Goal: Find specific page/section: Find specific page/section

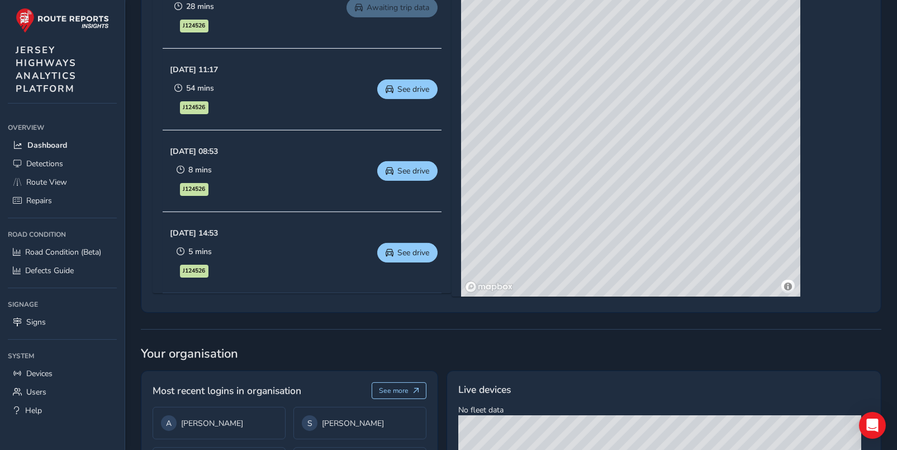
scroll to position [727, 0]
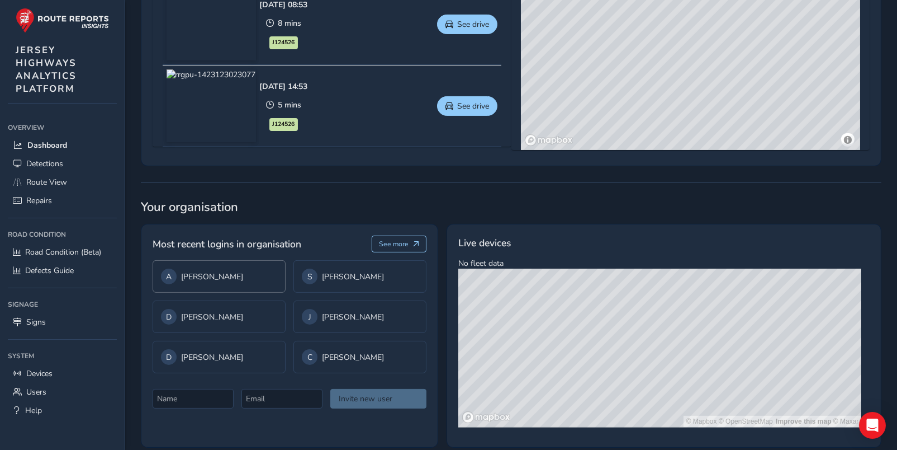
click at [216, 272] on div "A [PERSON_NAME]" at bounding box center [219, 276] width 116 height 16
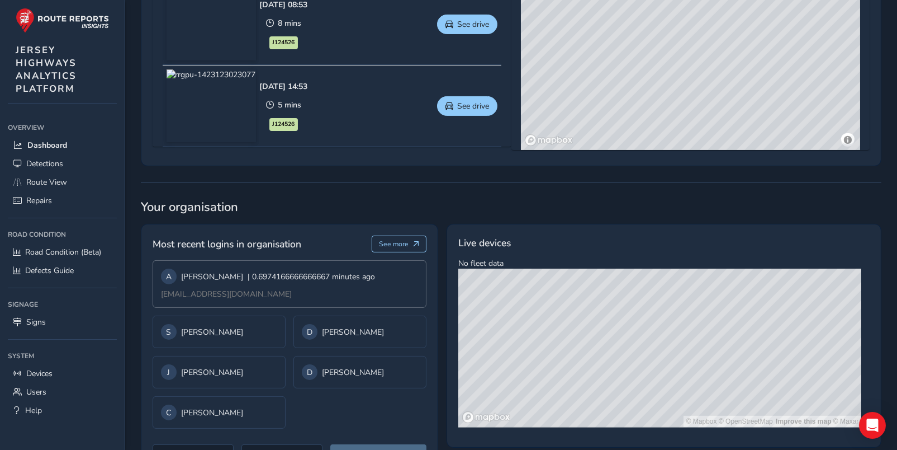
click at [209, 275] on div "A [PERSON_NAME] | 0.6974166666666667 minutes ago" at bounding box center [268, 276] width 214 height 16
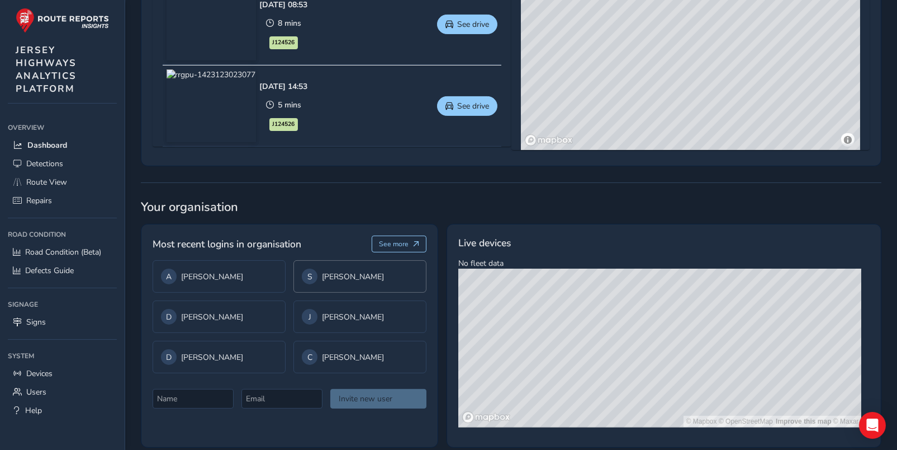
click at [341, 272] on div "S [PERSON_NAME]" at bounding box center [360, 276] width 116 height 16
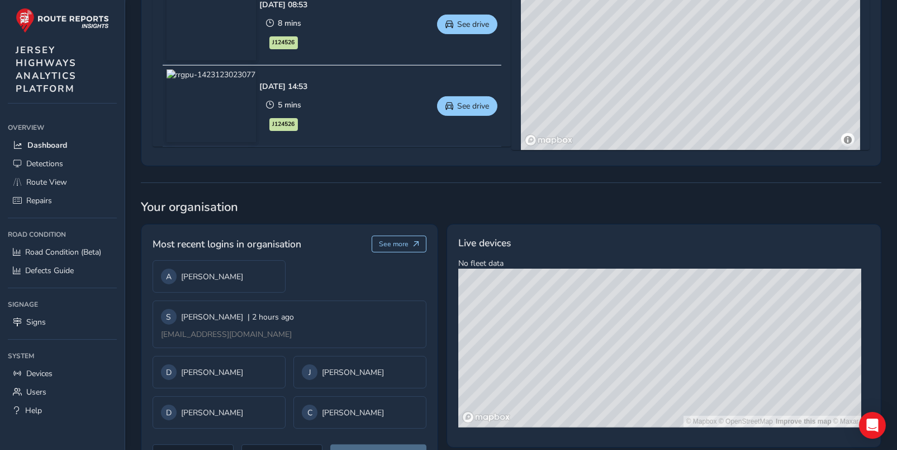
click at [341, 272] on div "A [PERSON_NAME] S [PERSON_NAME] | 2 hours ago [EMAIL_ADDRESS][DOMAIN_NAME] D Du…" at bounding box center [290, 344] width 274 height 168
click at [209, 309] on div "S [PERSON_NAME] | 2 hours ago" at bounding box center [227, 317] width 133 height 16
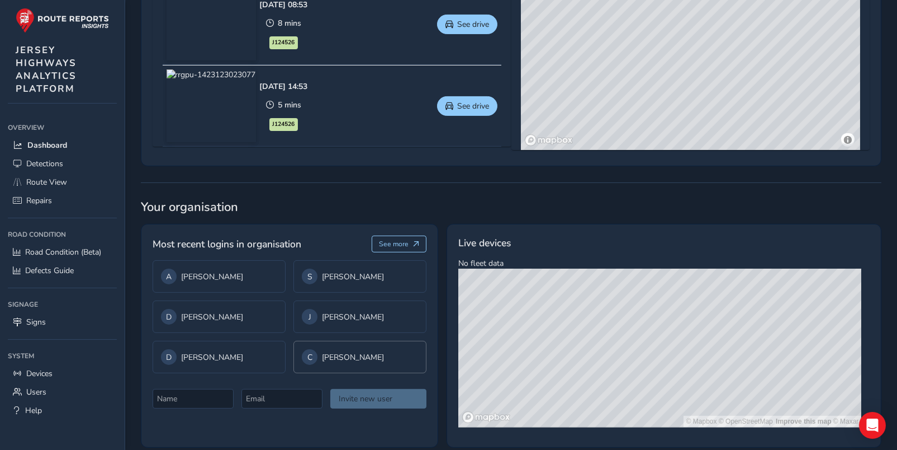
click at [332, 351] on div "C [PERSON_NAME]" at bounding box center [360, 357] width 116 height 16
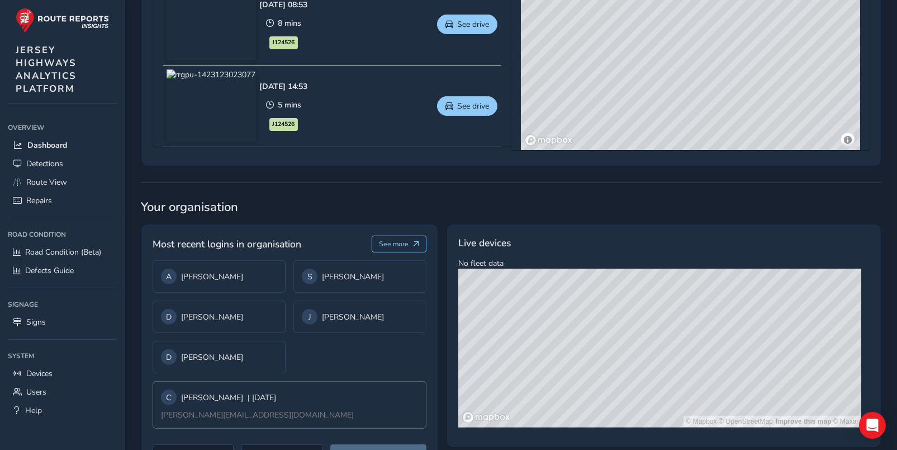
click at [248, 401] on span "| [DATE]" at bounding box center [262, 397] width 29 height 11
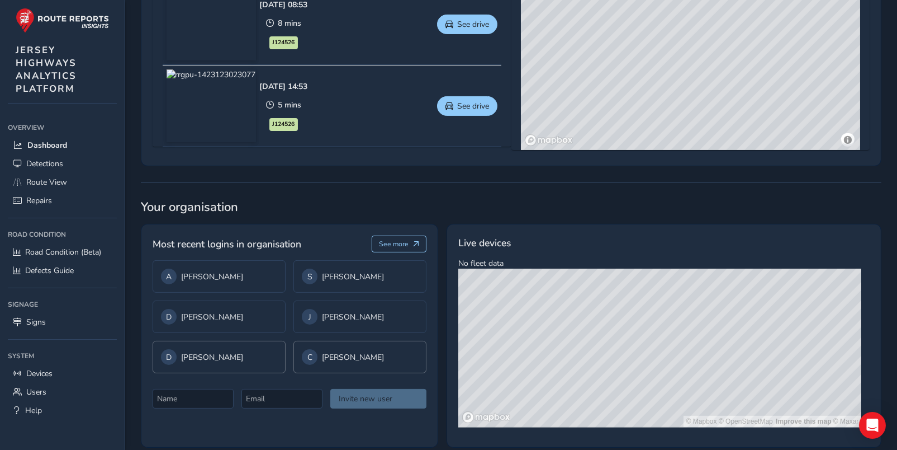
click at [215, 352] on div "D [PERSON_NAME]" at bounding box center [219, 357] width 116 height 16
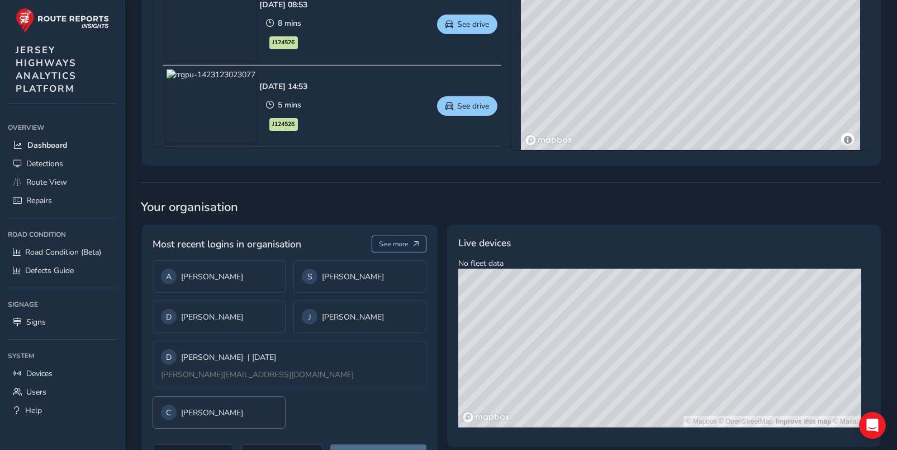
click at [239, 404] on div "C [PERSON_NAME]" at bounding box center [219, 412] width 116 height 16
click at [227, 313] on div "D [PERSON_NAME]" at bounding box center [219, 317] width 116 height 16
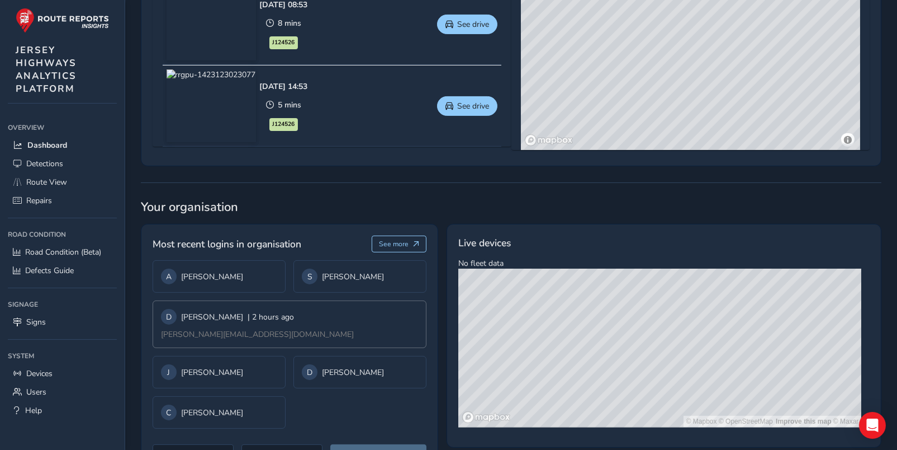
click at [219, 321] on div "D [PERSON_NAME] | 2 hours ago" at bounding box center [227, 317] width 133 height 16
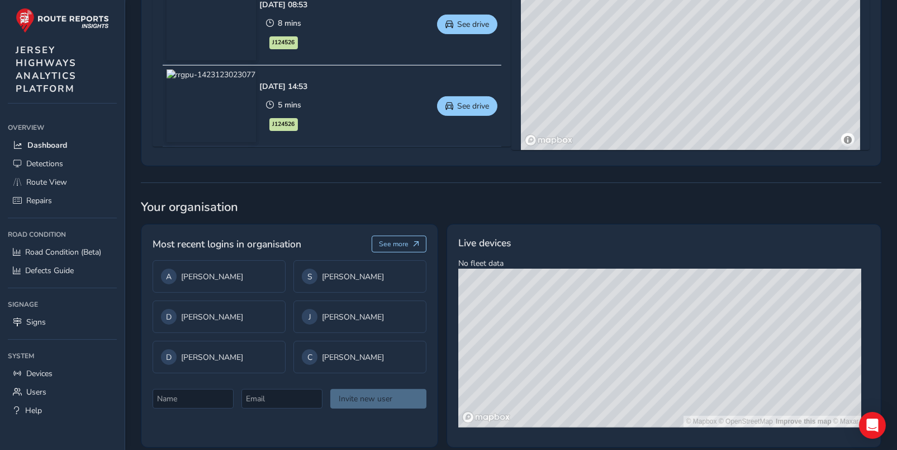
drag, startPoint x: 219, startPoint y: 321, endPoint x: 346, endPoint y: 310, distance: 127.9
click at [346, 310] on div "J [PERSON_NAME]" at bounding box center [360, 317] width 116 height 16
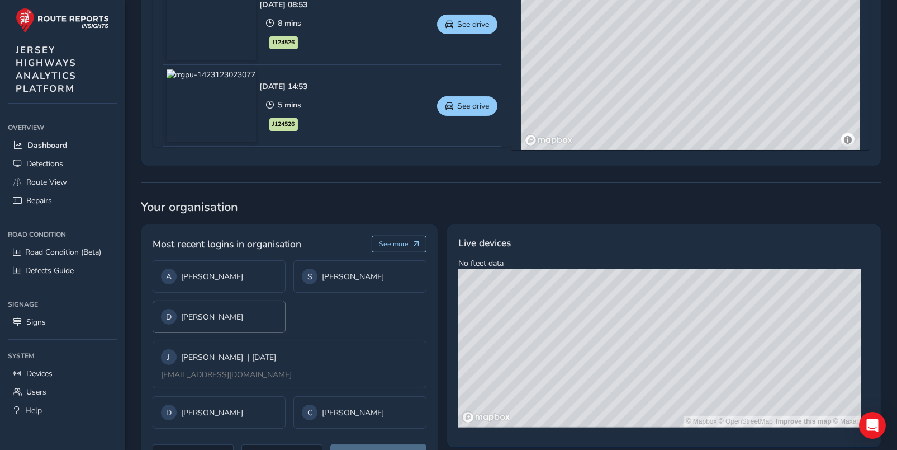
click at [240, 314] on div "D [PERSON_NAME]" at bounding box center [219, 317] width 116 height 16
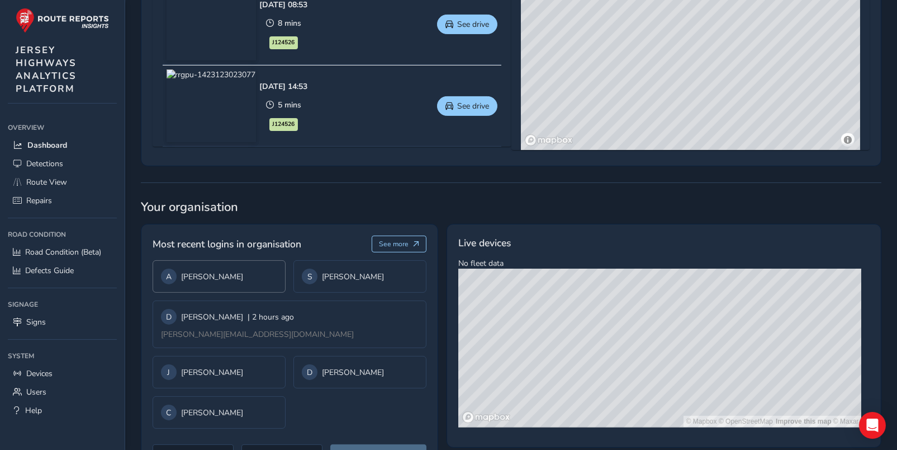
click at [242, 272] on div "A [PERSON_NAME]" at bounding box center [219, 276] width 116 height 16
click at [248, 275] on span "| 1.1023333333333334 minutes ago" at bounding box center [311, 276] width 127 height 11
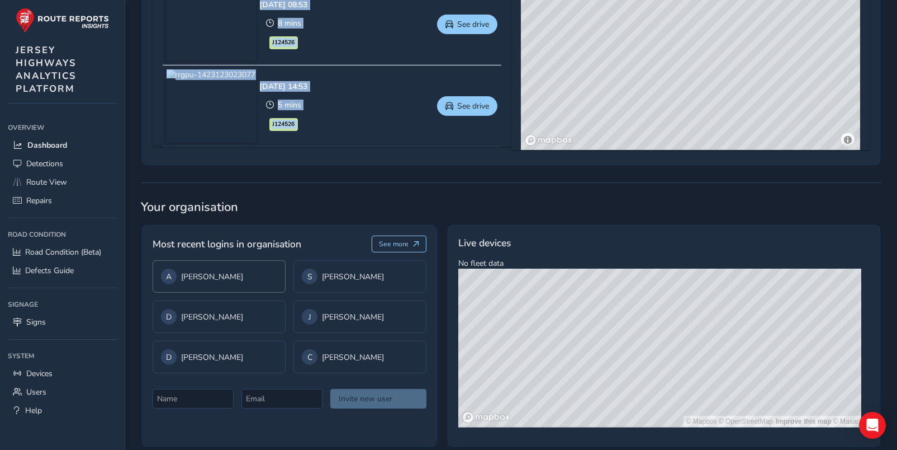
drag, startPoint x: 476, startPoint y: 162, endPoint x: 482, endPoint y: 264, distance: 101.9
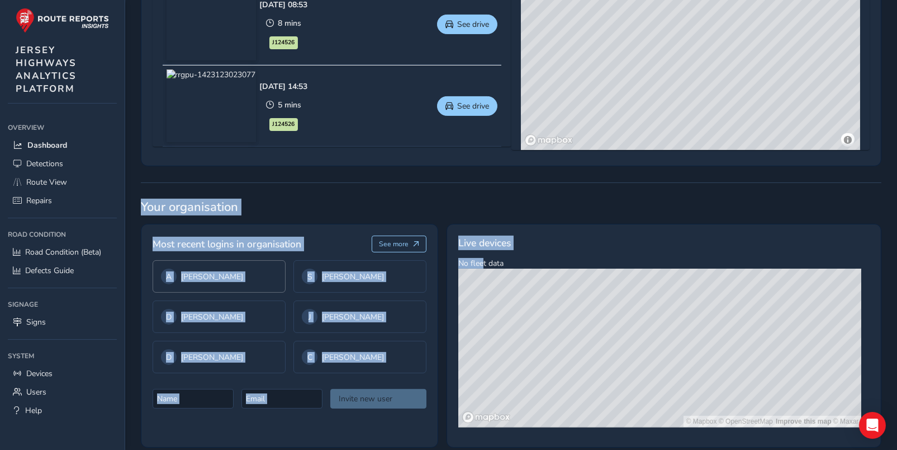
click at [606, 244] on div "Live devices" at bounding box center [663, 246] width 411 height 22
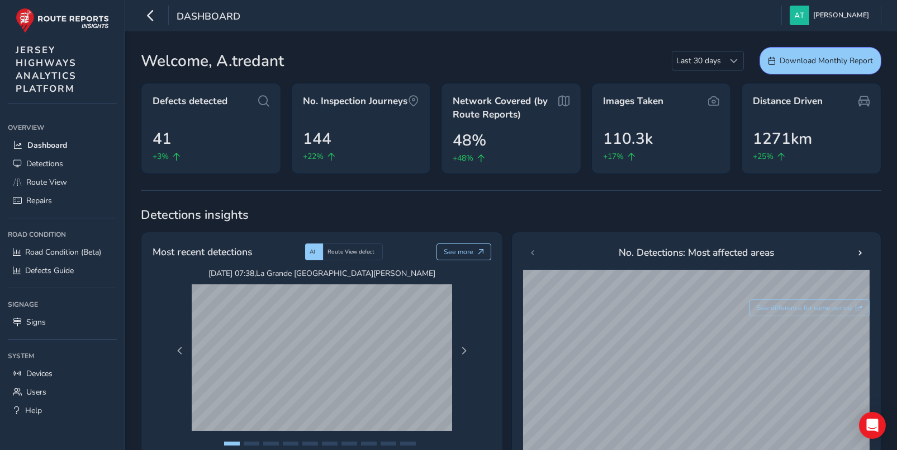
scroll to position [56, 0]
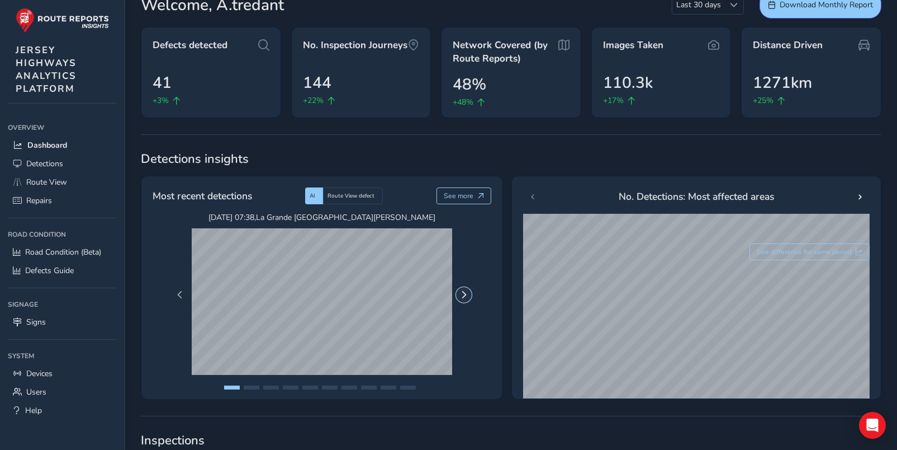
click at [464, 295] on span "Next Page" at bounding box center [464, 295] width 8 height 8
click at [464, 294] on span "Next Page" at bounding box center [464, 295] width 8 height 8
click at [465, 294] on span "Next Page" at bounding box center [464, 295] width 8 height 8
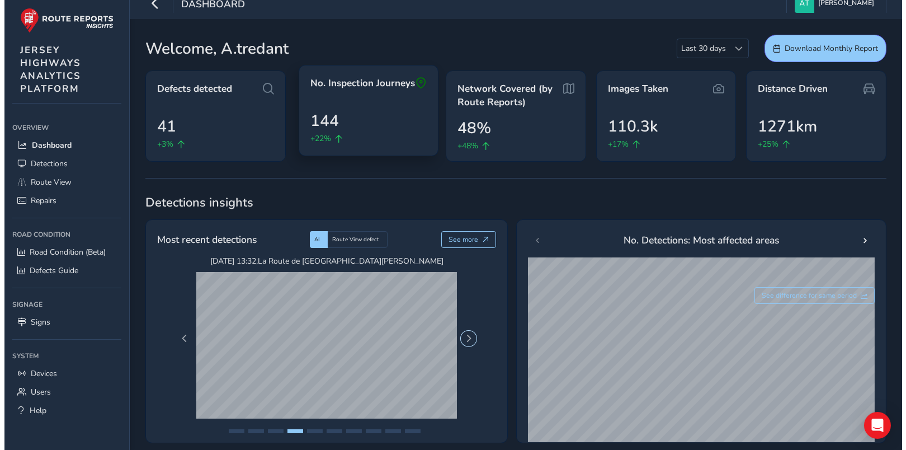
scroll to position [0, 0]
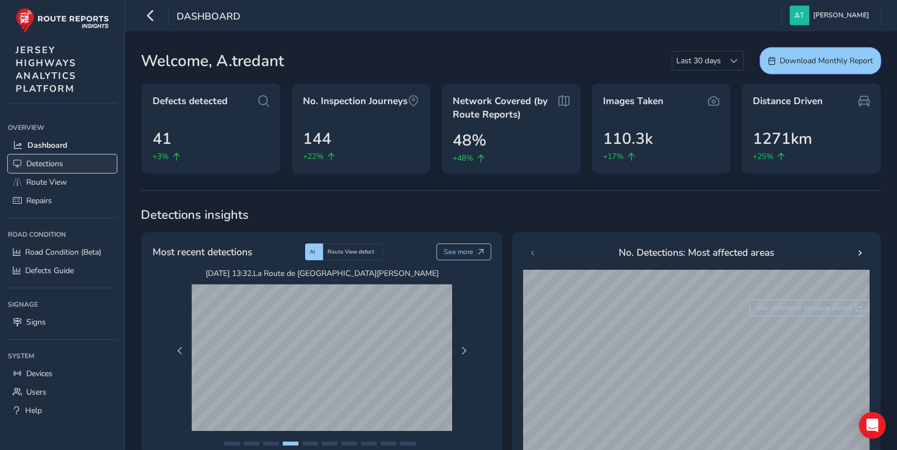
click at [47, 162] on span "Detections" at bounding box center [44, 163] width 37 height 11
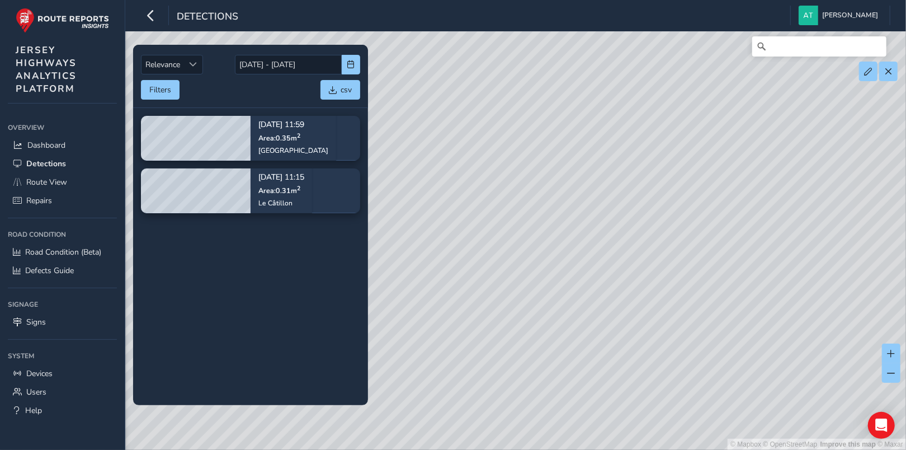
drag, startPoint x: 791, startPoint y: 229, endPoint x: 615, endPoint y: 230, distance: 175.6
click at [615, 230] on div "© Mapbox © OpenStreetMap Improve this map © Maxar" at bounding box center [453, 225] width 906 height 450
click at [37, 177] on span "Route View" at bounding box center [46, 182] width 41 height 11
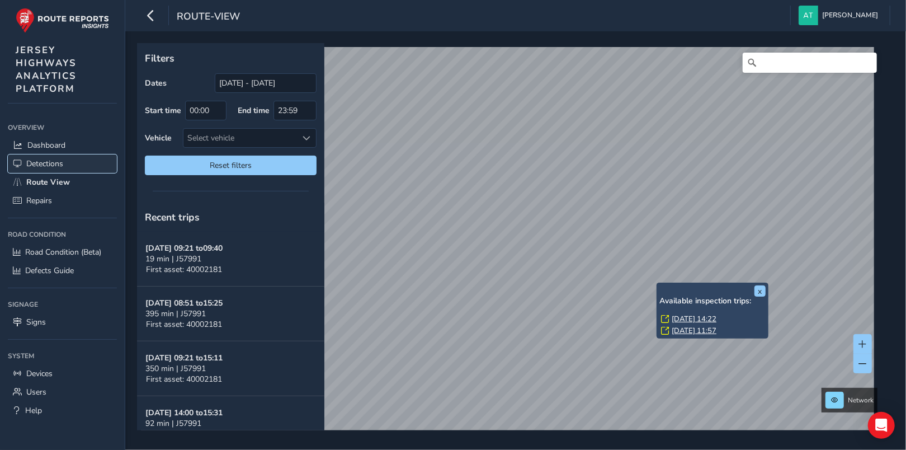
click at [41, 162] on span "Detections" at bounding box center [44, 163] width 37 height 11
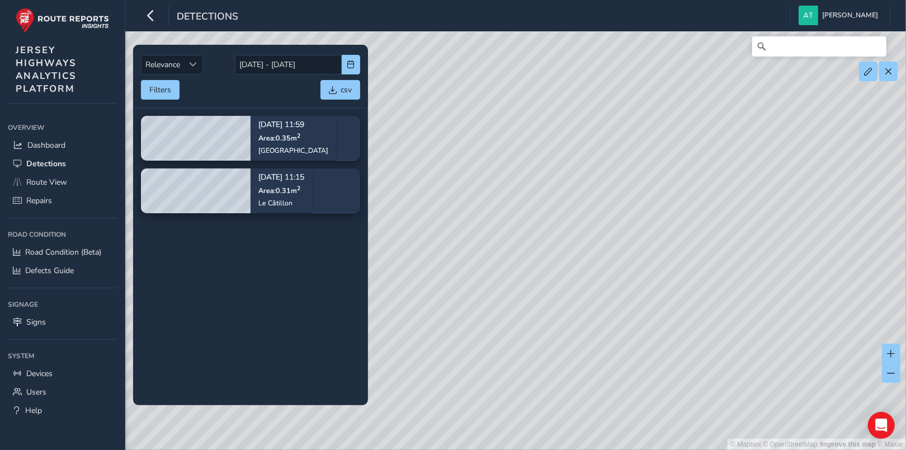
drag, startPoint x: 708, startPoint y: 211, endPoint x: 535, endPoint y: 211, distance: 172.8
click at [535, 211] on div "© Mapbox © OpenStreetMap Improve this map © Maxar" at bounding box center [453, 225] width 906 height 450
